Goal: Task Accomplishment & Management: Use online tool/utility

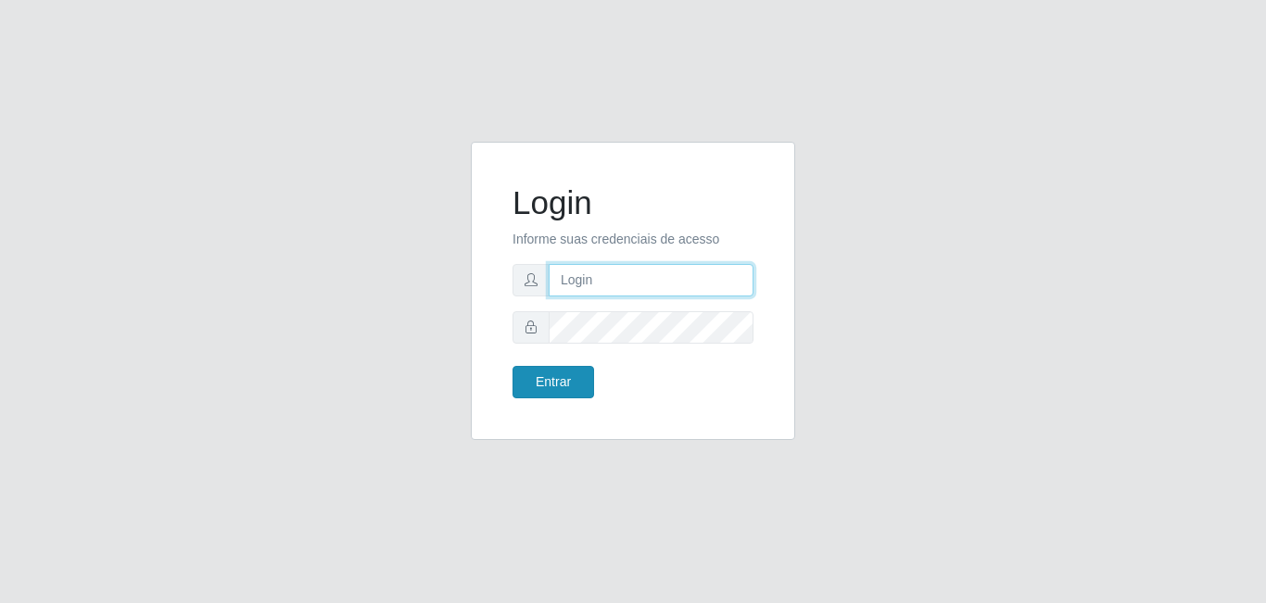
type input "[EMAIL_ADDRESS][DOMAIN_NAME]"
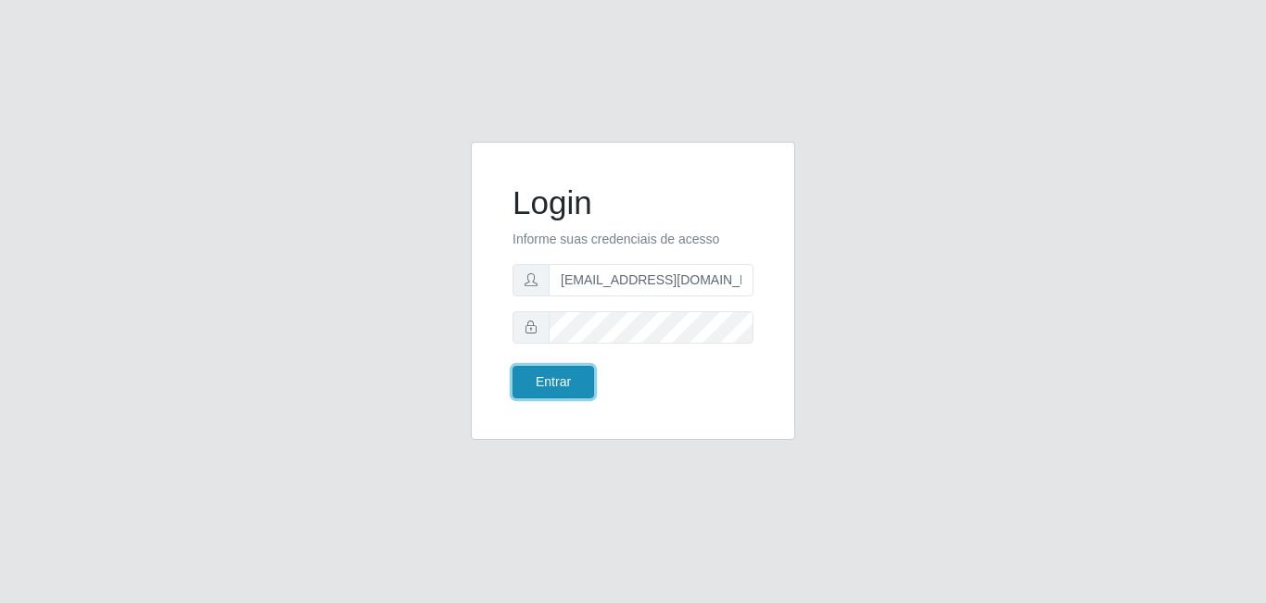
click at [551, 382] on button "Entrar" at bounding box center [553, 382] width 82 height 32
click at [562, 393] on button "Entrar" at bounding box center [553, 382] width 82 height 32
click at [563, 368] on button "Entrar" at bounding box center [553, 382] width 82 height 32
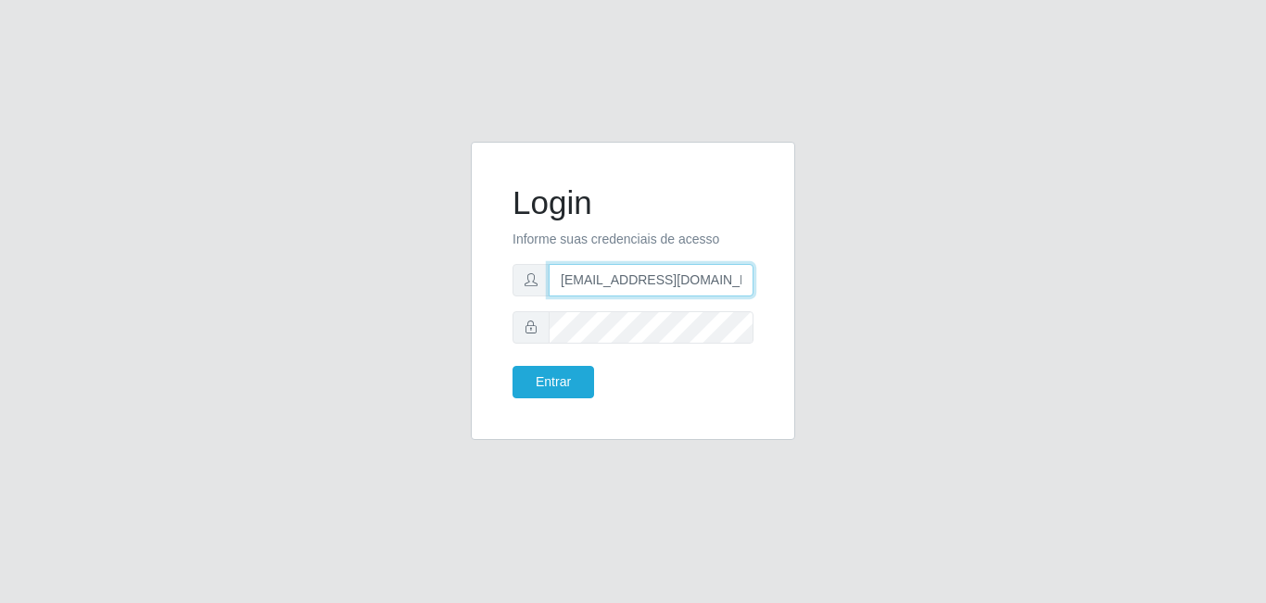
click at [636, 284] on input "[EMAIL_ADDRESS][DOMAIN_NAME]" at bounding box center [650, 280] width 205 height 32
type input "hortifruti.loja4@marvermelhoatacado.com.br"
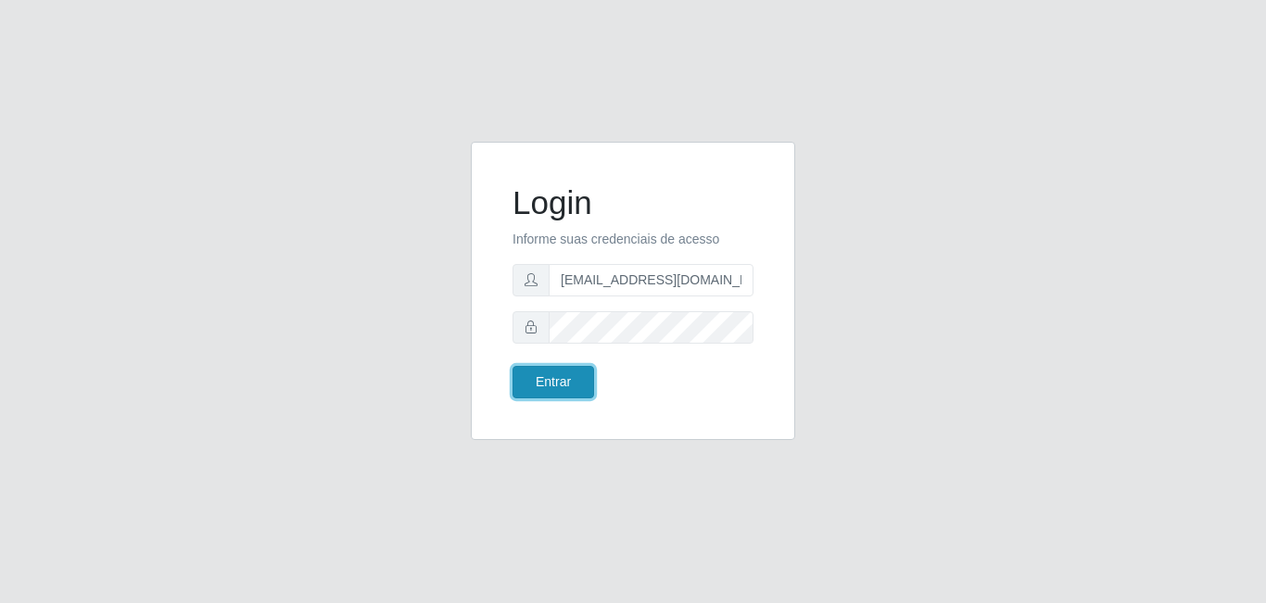
click at [549, 371] on button "Entrar" at bounding box center [553, 382] width 82 height 32
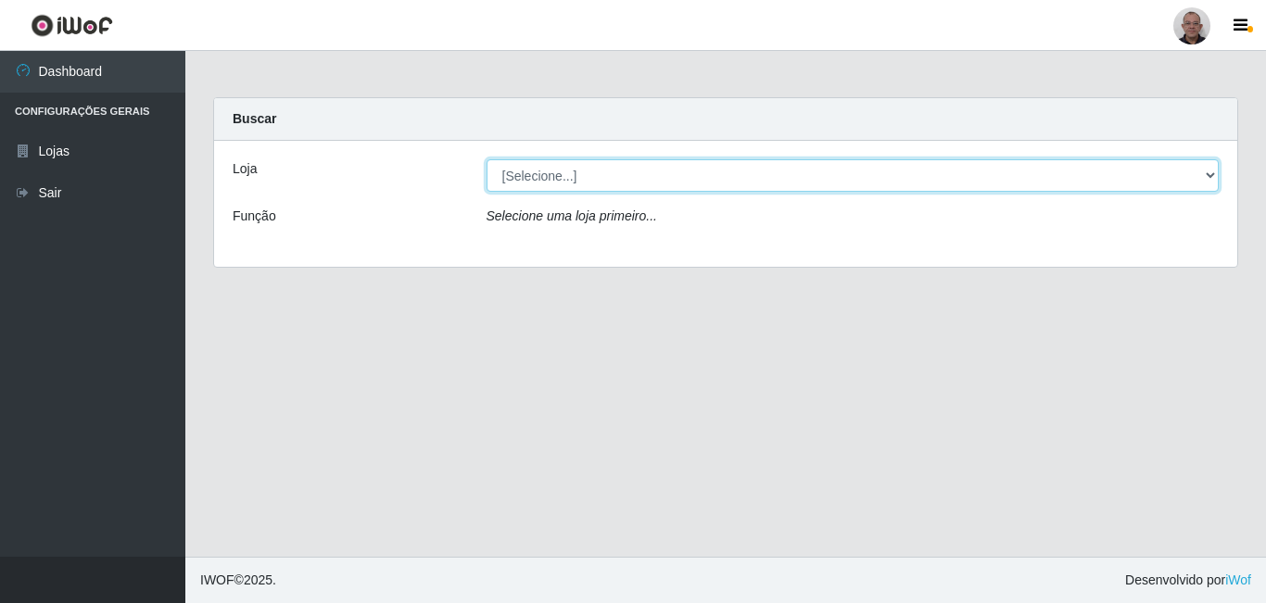
click at [569, 189] on select "[Selecione...] Mar Vermelho - Loja 04 Mar Vermelho - Loja 05" at bounding box center [852, 175] width 733 height 32
select select "251"
click at [486, 159] on select "[Selecione...] Mar Vermelho - Loja 04 Mar Vermelho - Loja 05" at bounding box center [852, 175] width 733 height 32
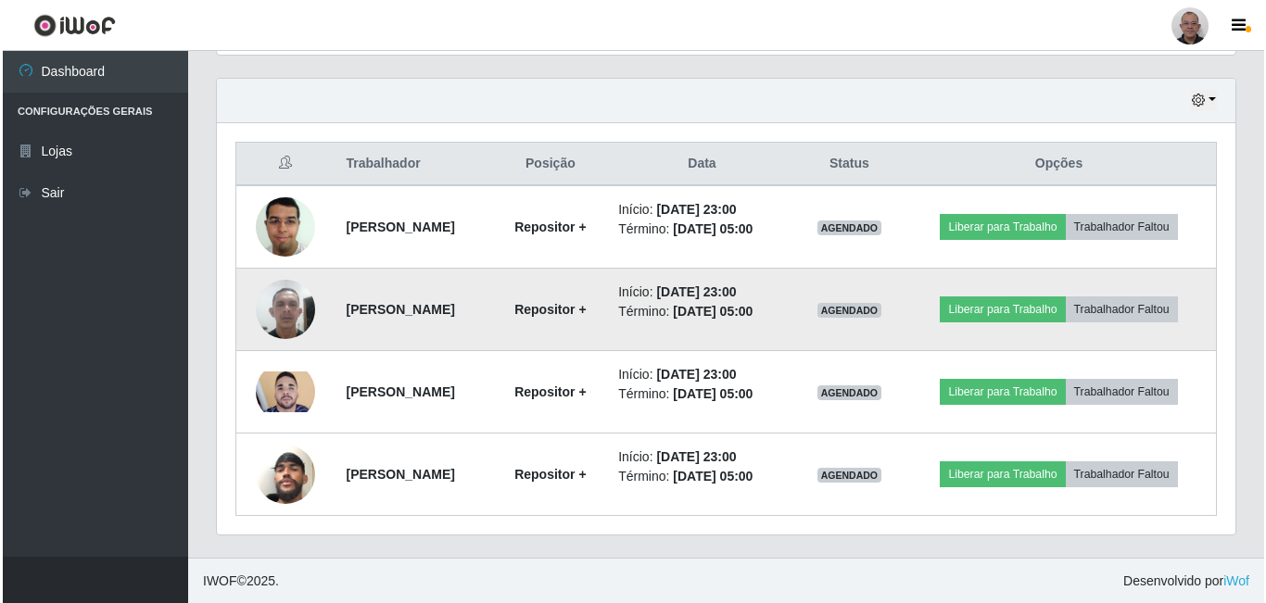
scroll to position [627, 0]
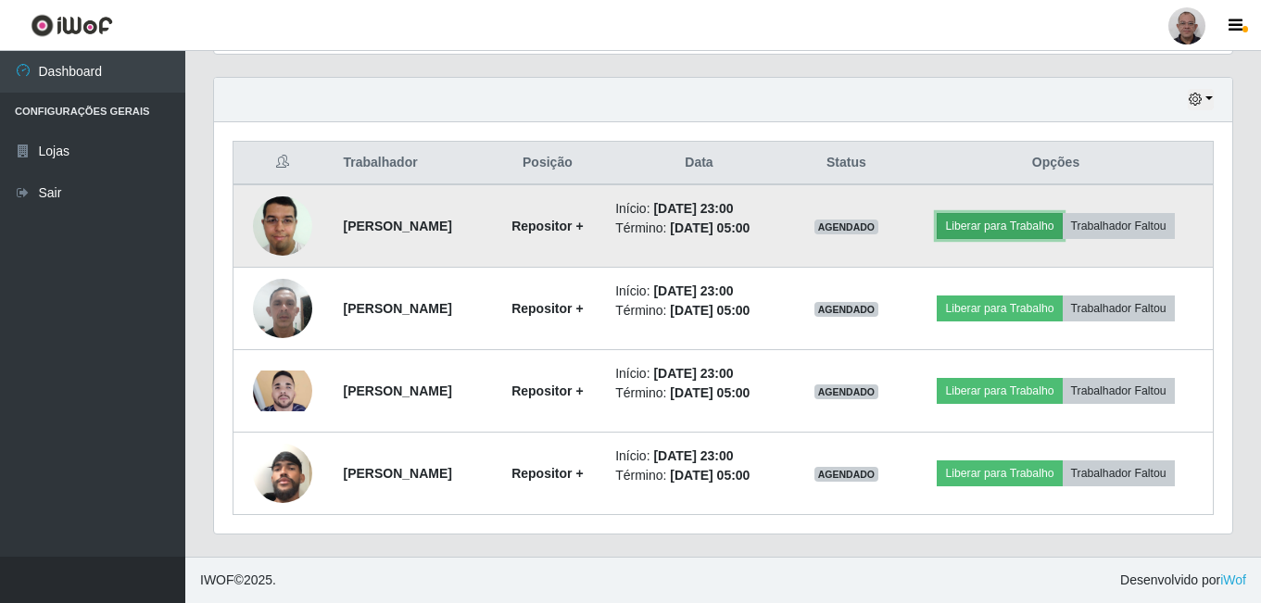
click at [1001, 216] on button "Liberar para Trabalho" at bounding box center [999, 226] width 125 height 26
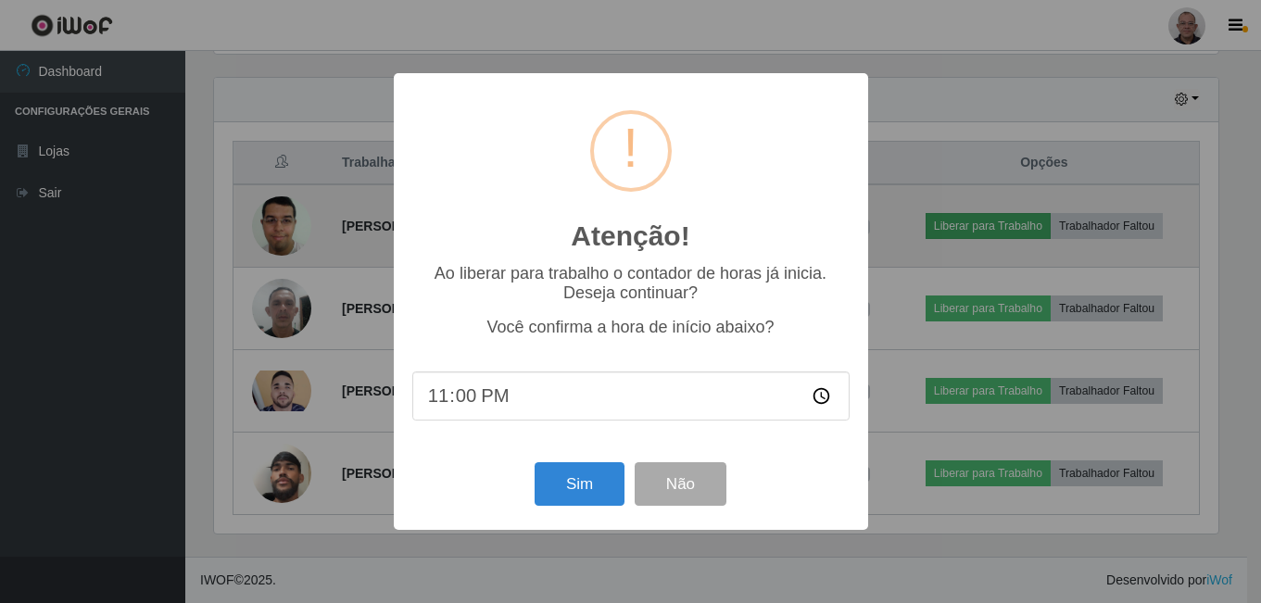
scroll to position [384, 1009]
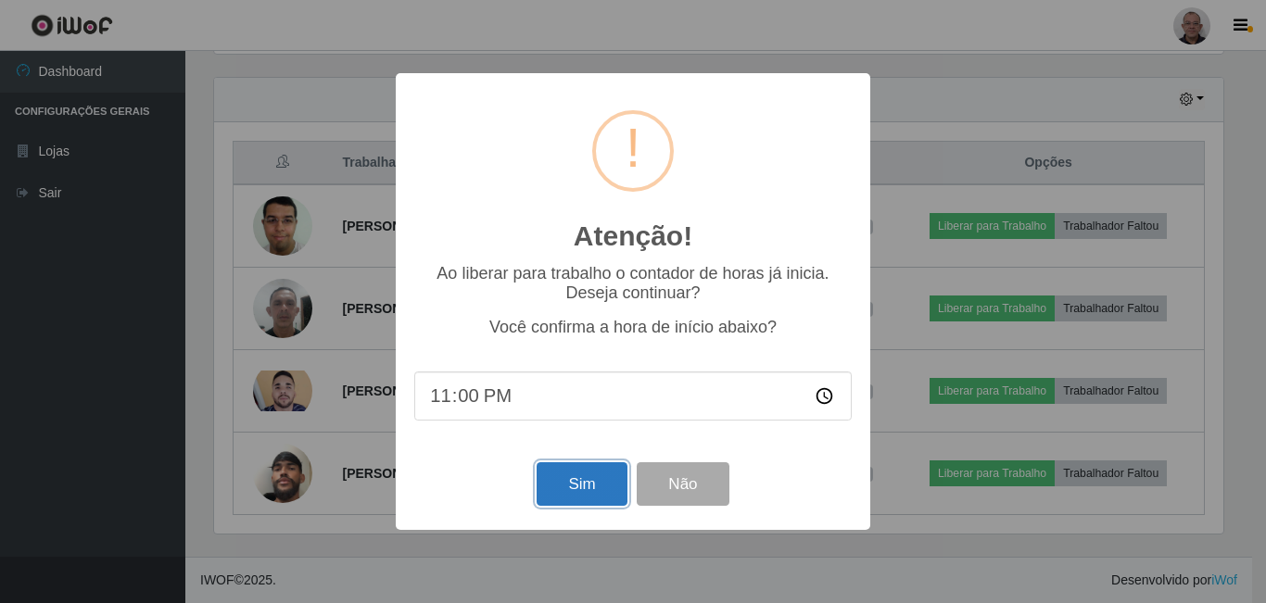
click at [591, 485] on button "Sim" at bounding box center [581, 484] width 90 height 44
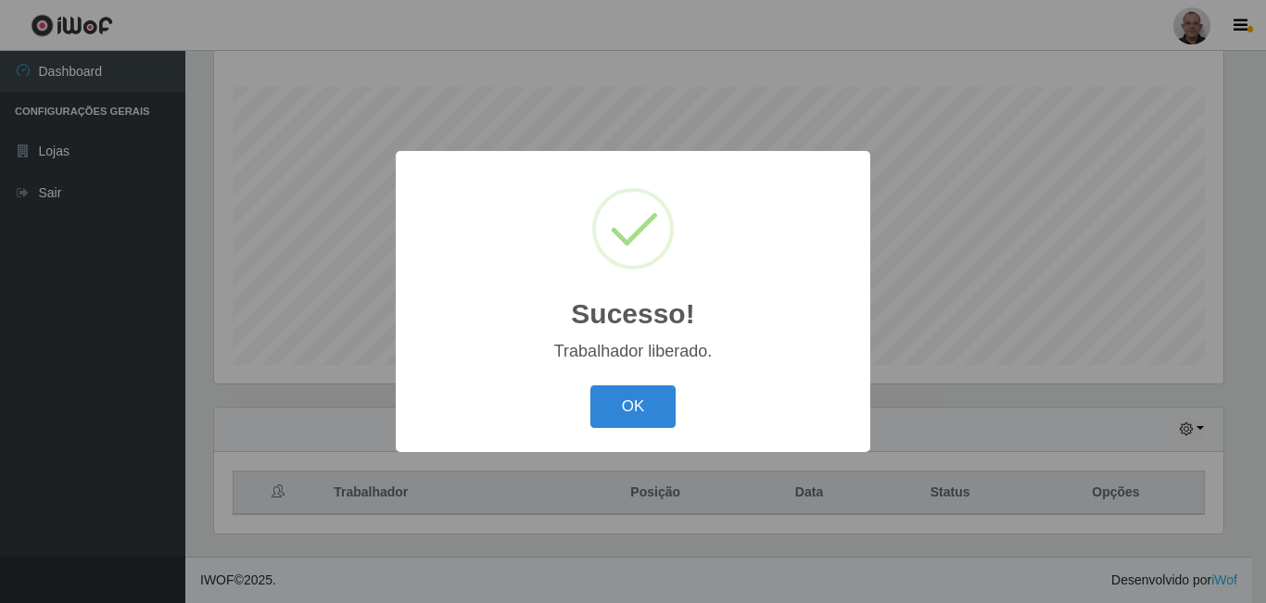
click at [1002, 306] on div "Sucesso! × Trabalhador liberado. OK Cancel" at bounding box center [633, 301] width 1266 height 603
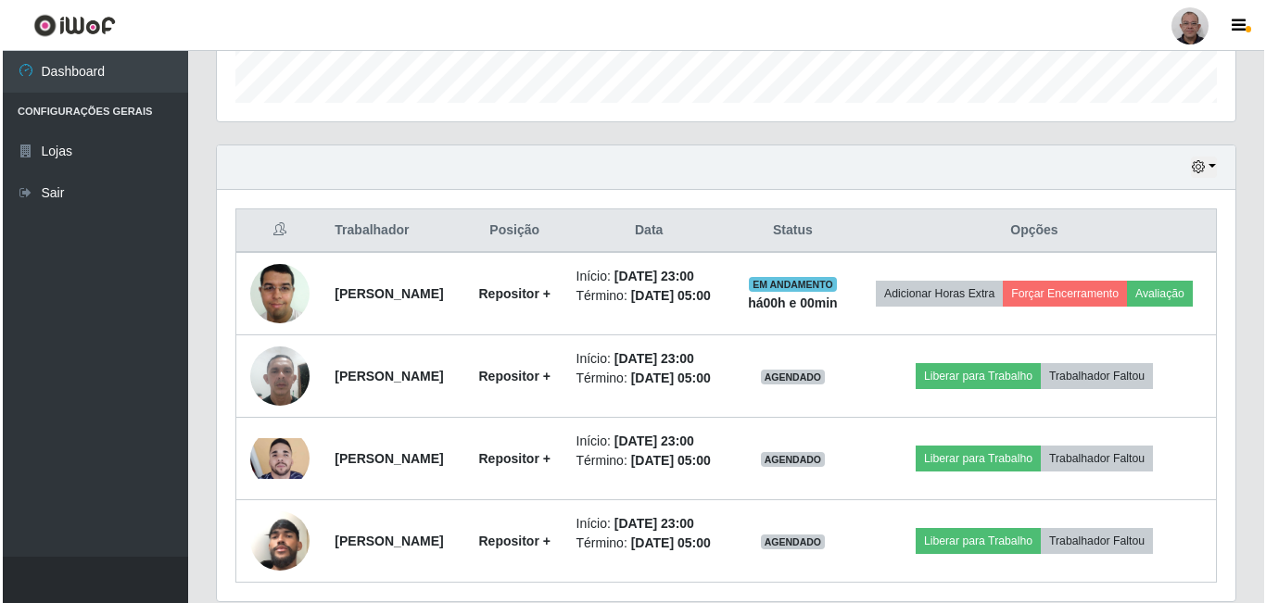
scroll to position [575, 0]
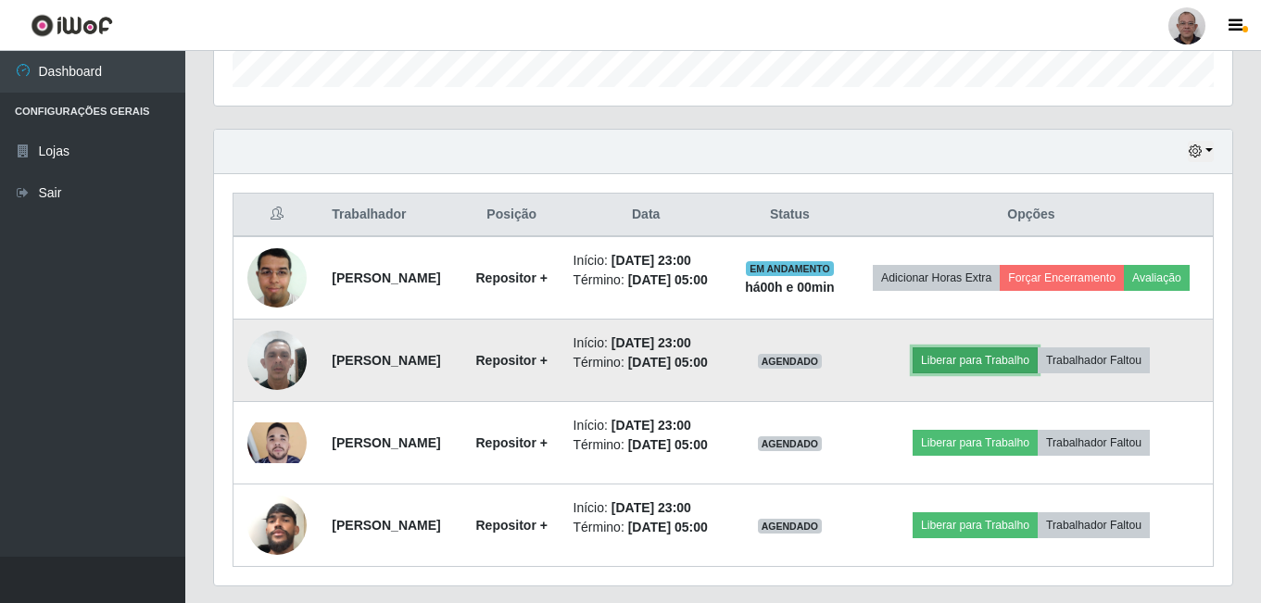
click at [976, 373] on button "Liberar para Trabalho" at bounding box center [975, 360] width 125 height 26
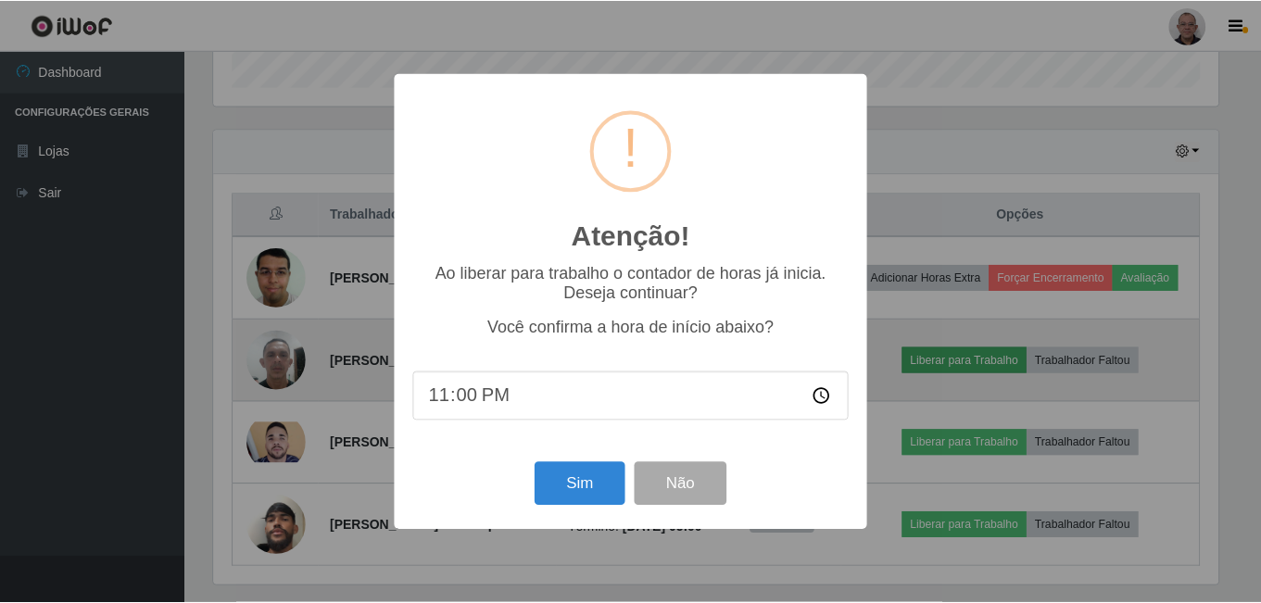
scroll to position [384, 1009]
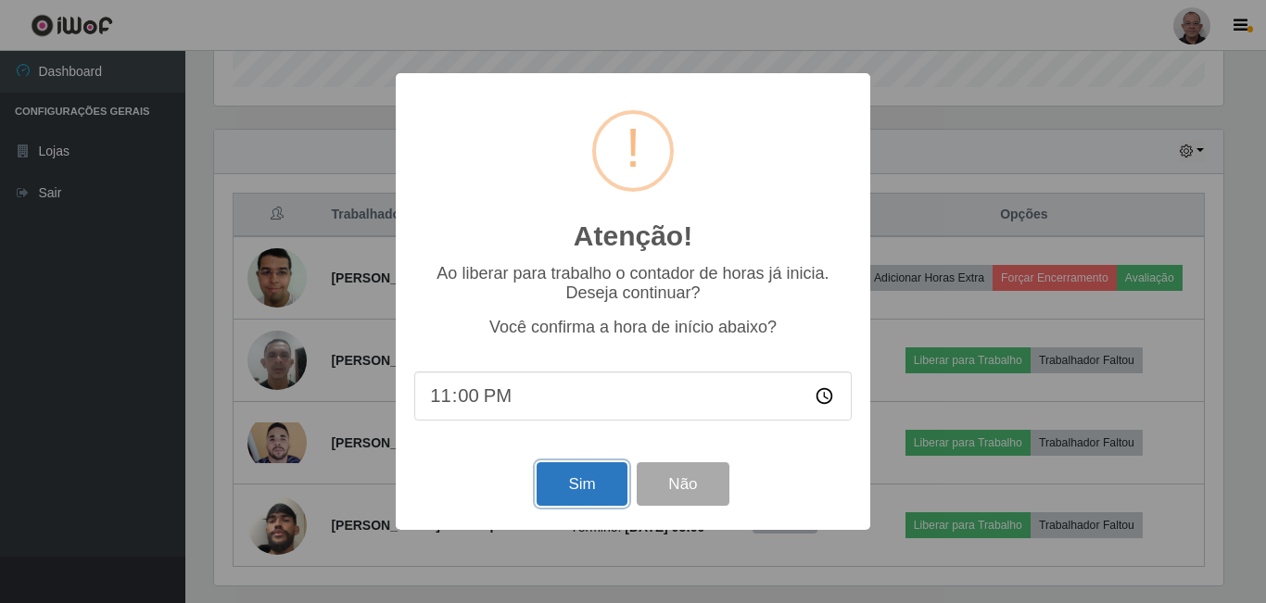
click at [564, 488] on button "Sim" at bounding box center [581, 484] width 90 height 44
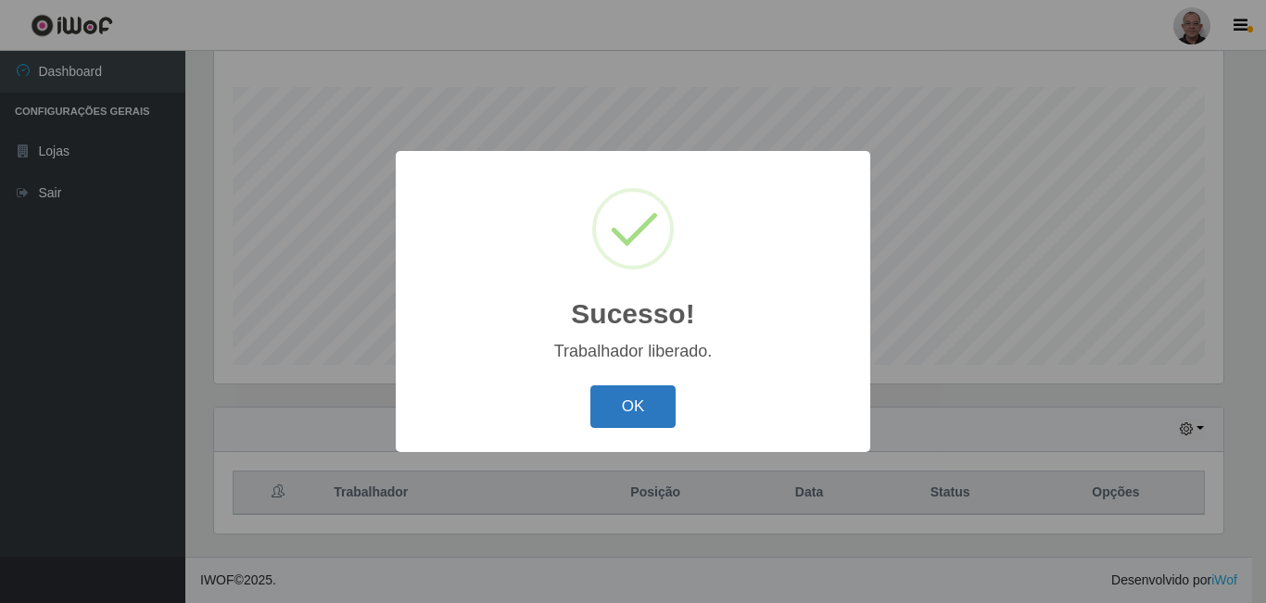
click at [636, 401] on button "OK" at bounding box center [633, 407] width 86 height 44
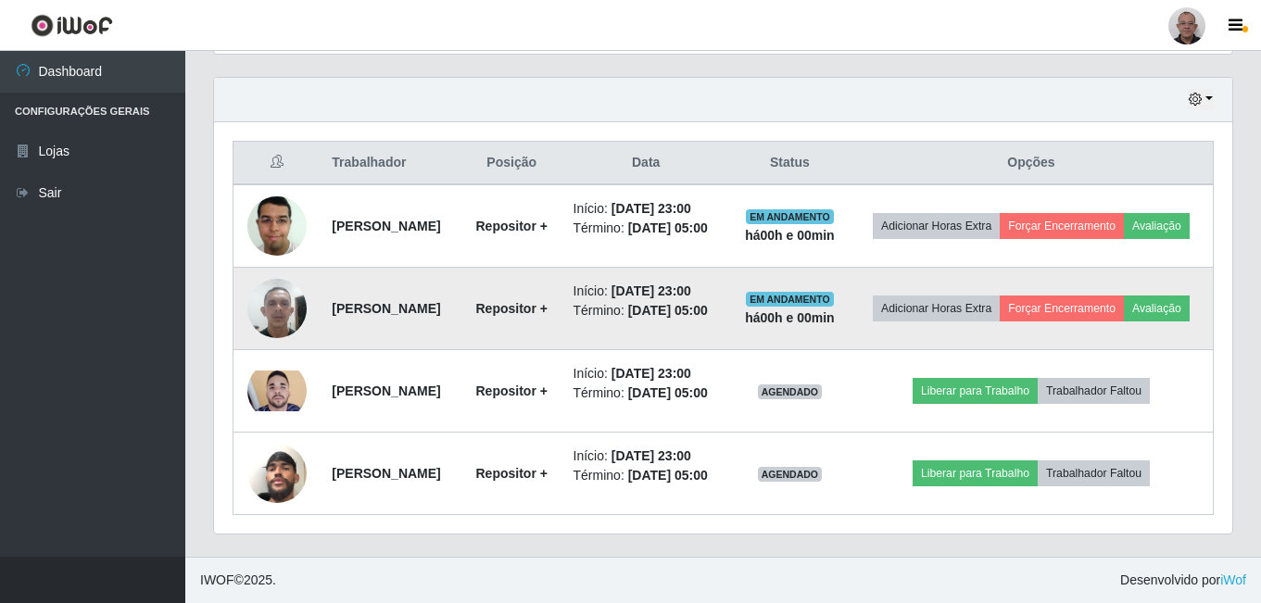
scroll to position [683, 0]
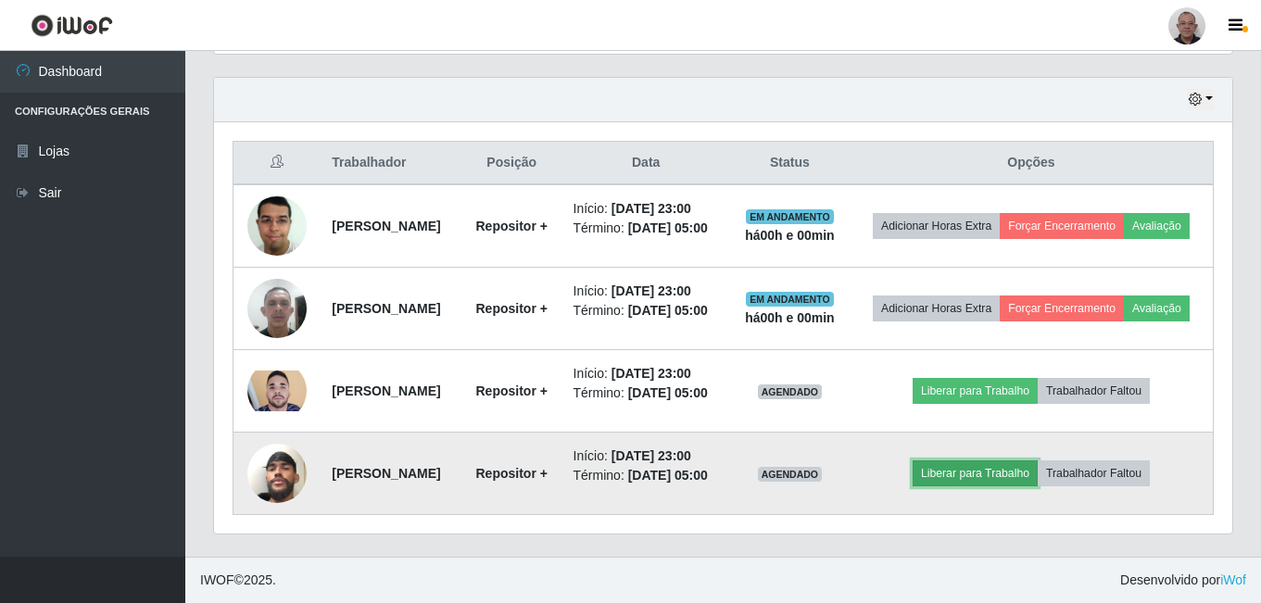
click at [982, 464] on button "Liberar para Trabalho" at bounding box center [975, 473] width 125 height 26
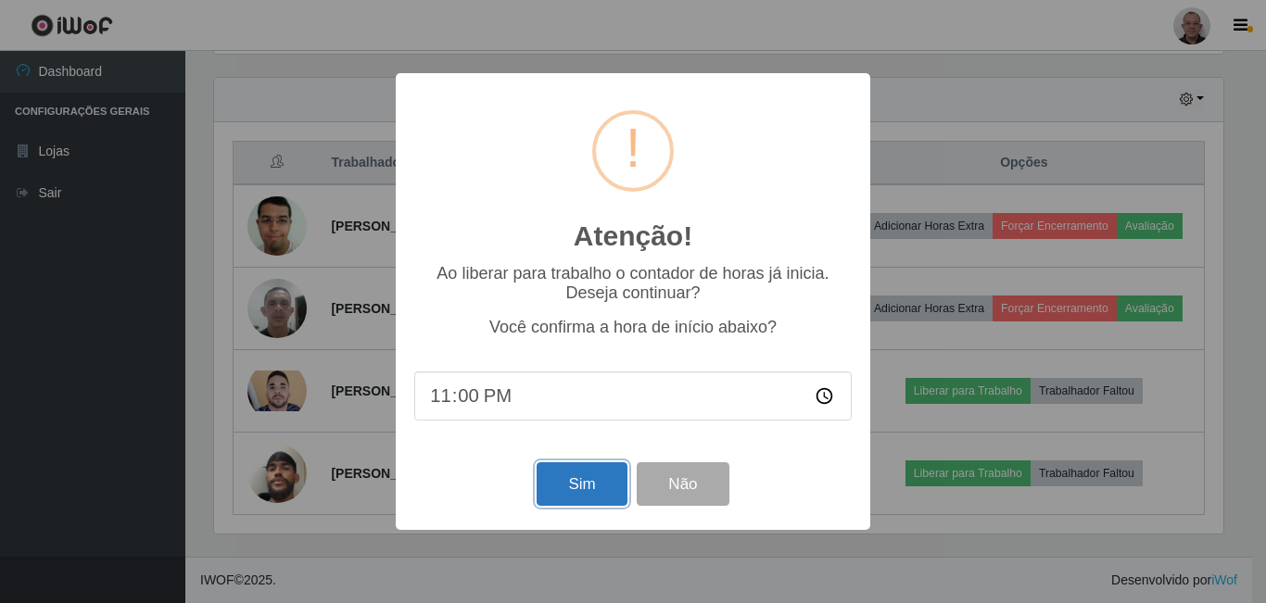
click at [577, 482] on button "Sim" at bounding box center [581, 484] width 90 height 44
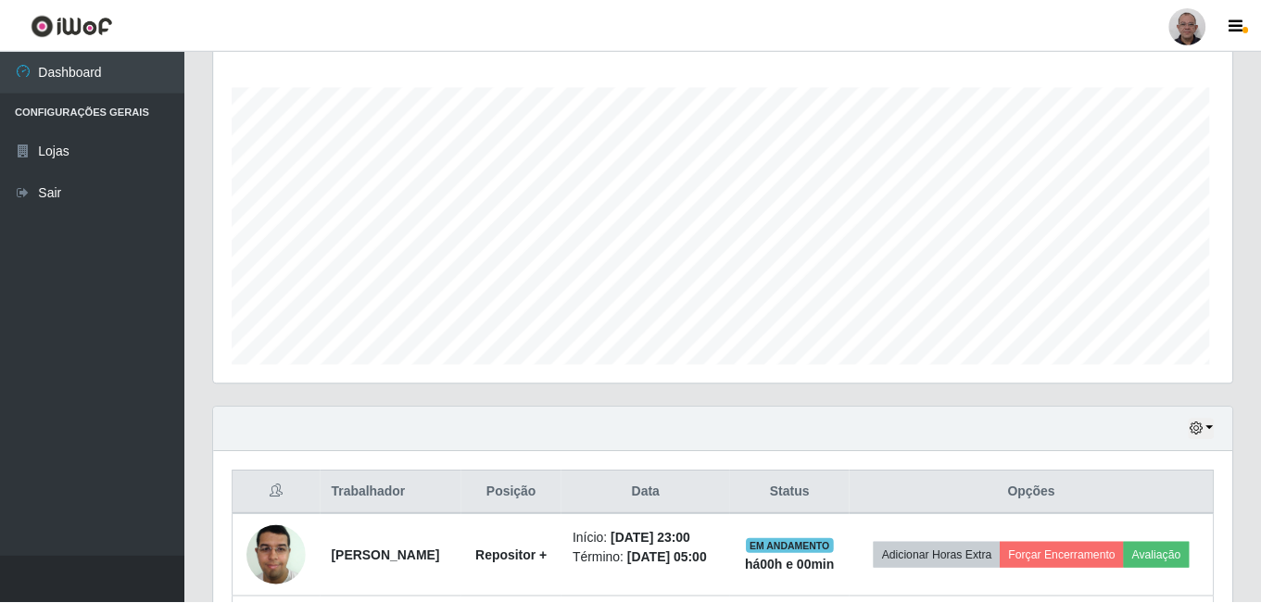
scroll to position [0, 0]
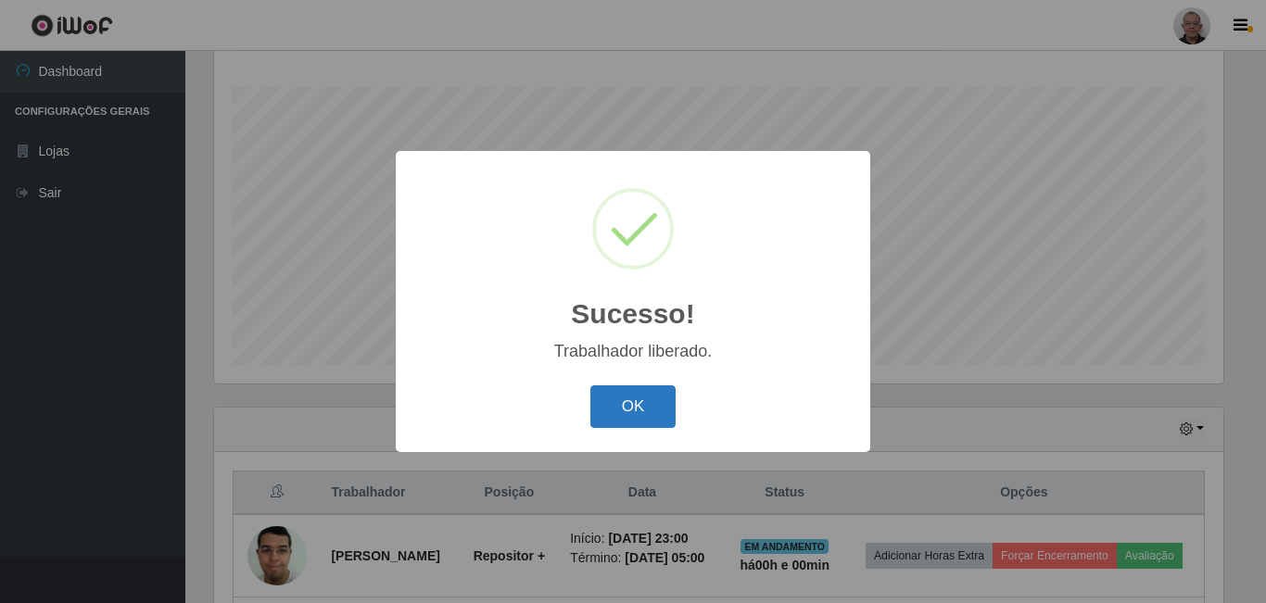
click at [633, 413] on button "OK" at bounding box center [633, 407] width 86 height 44
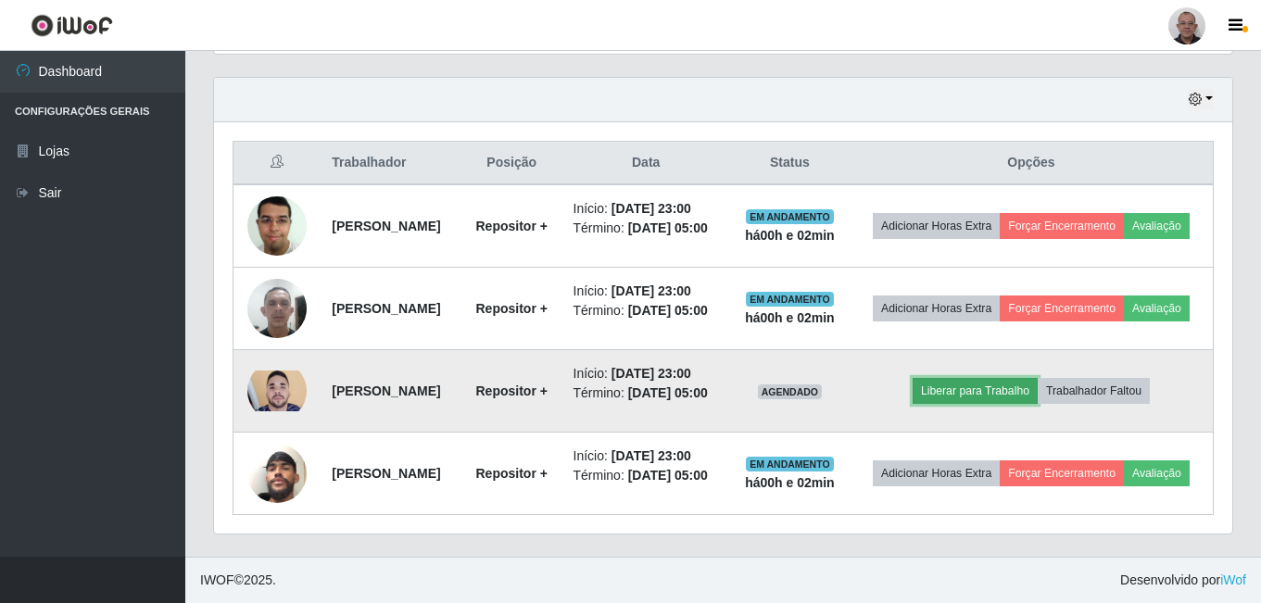
click at [994, 378] on button "Liberar para Trabalho" at bounding box center [975, 391] width 125 height 26
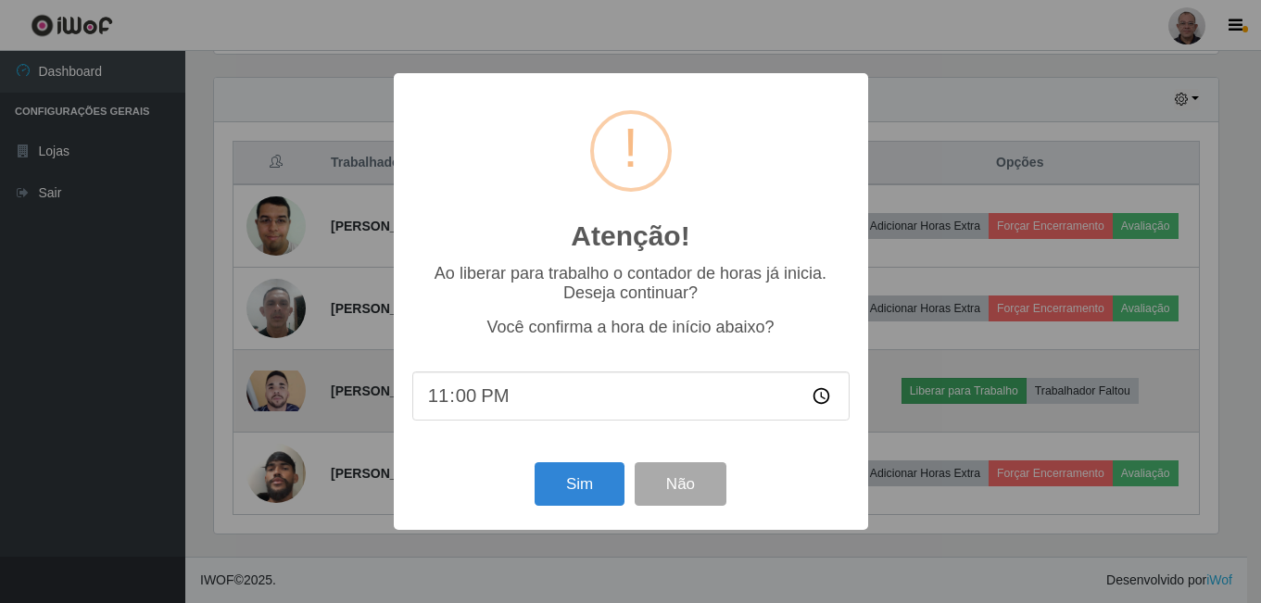
scroll to position [384, 1009]
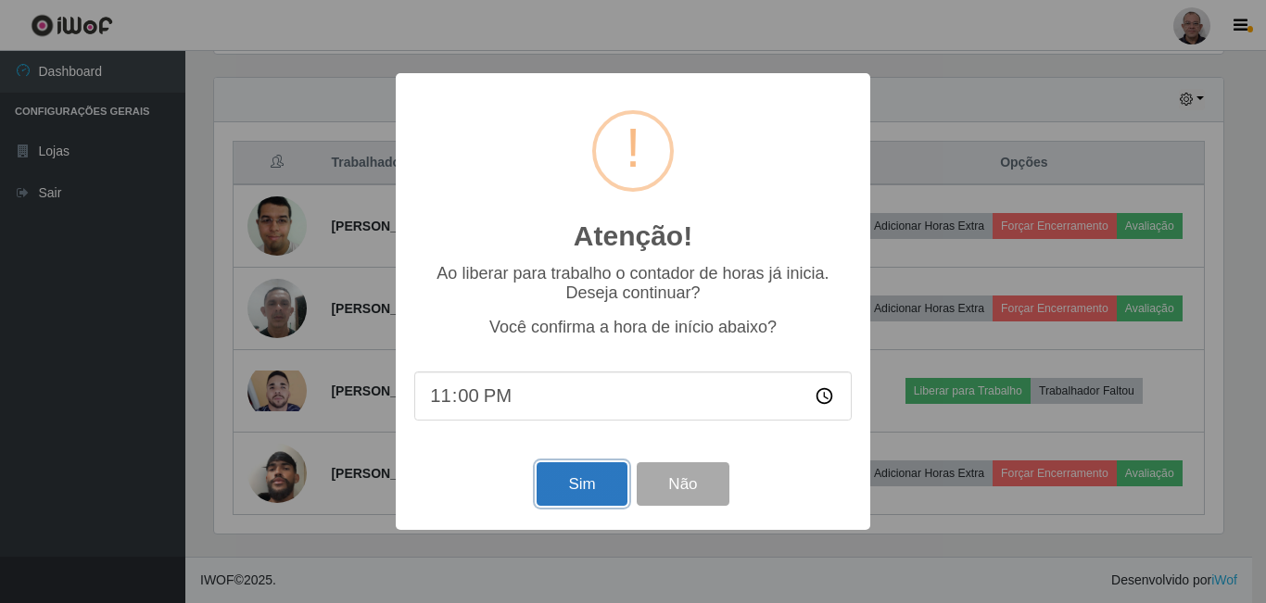
click at [577, 482] on button "Sim" at bounding box center [581, 484] width 90 height 44
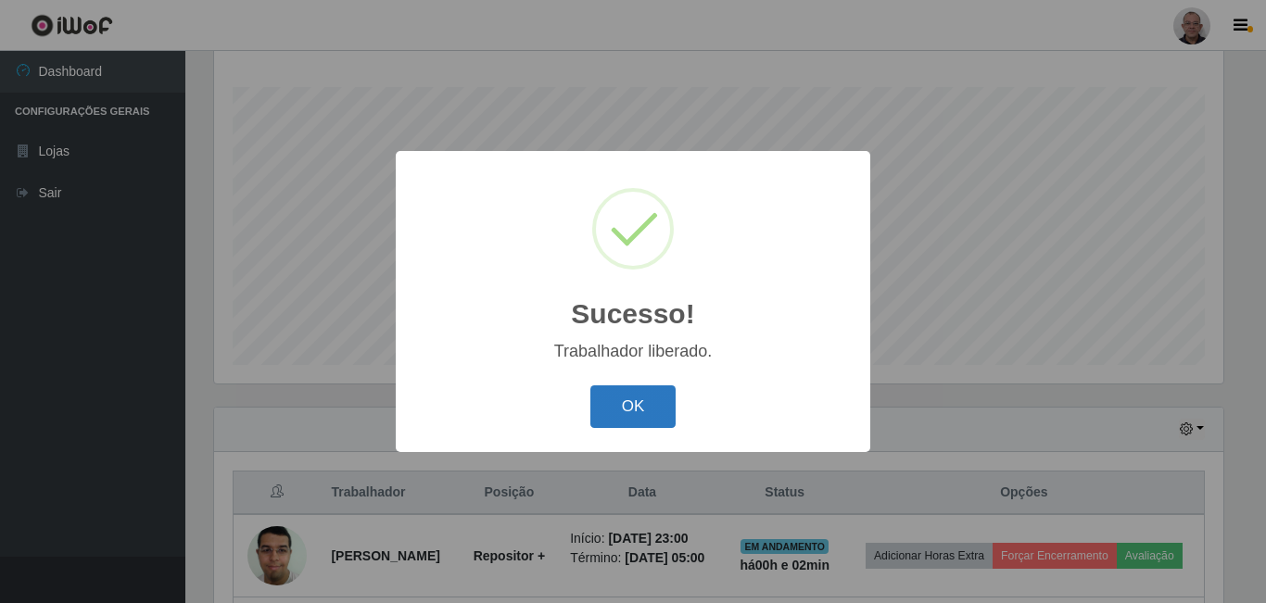
click at [614, 409] on button "OK" at bounding box center [633, 407] width 86 height 44
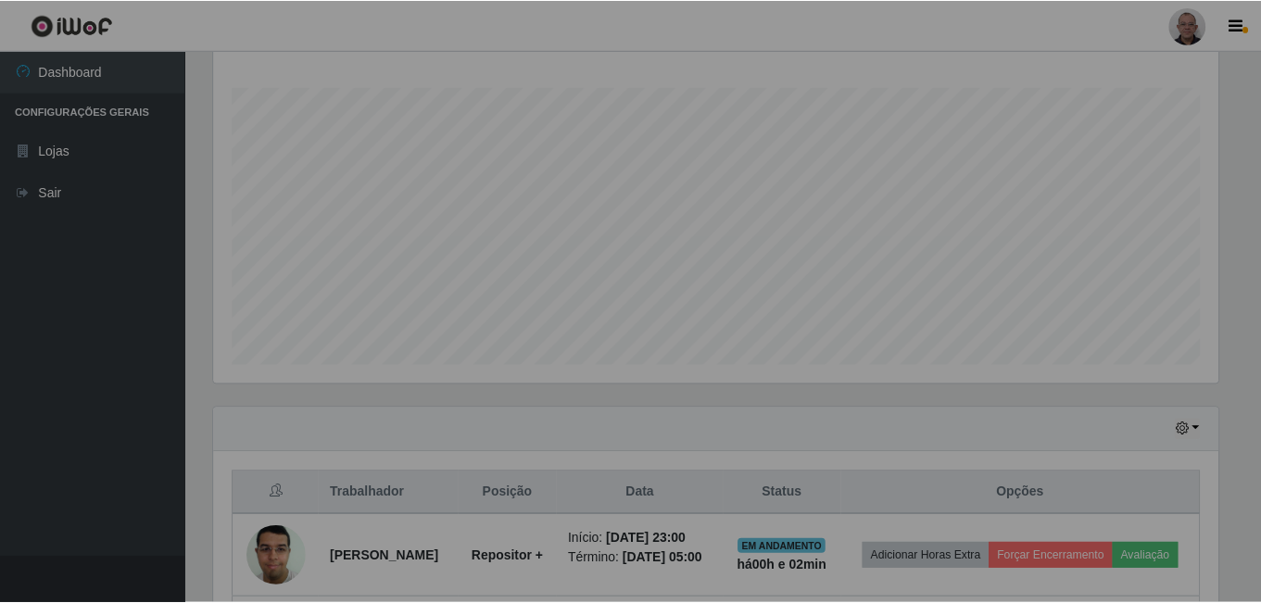
scroll to position [384, 1018]
